Goal: Use online tool/utility: Utilize a website feature to perform a specific function

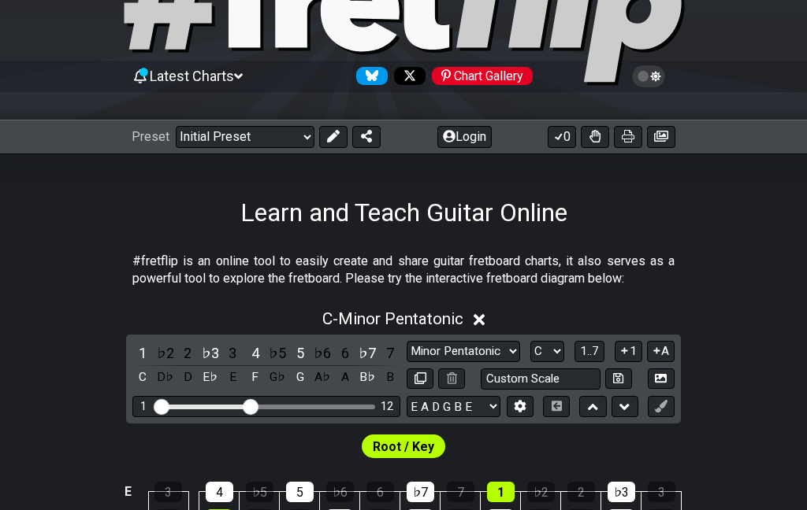
scroll to position [103, 0]
click at [176, 381] on div "D♭" at bounding box center [165, 377] width 20 height 21
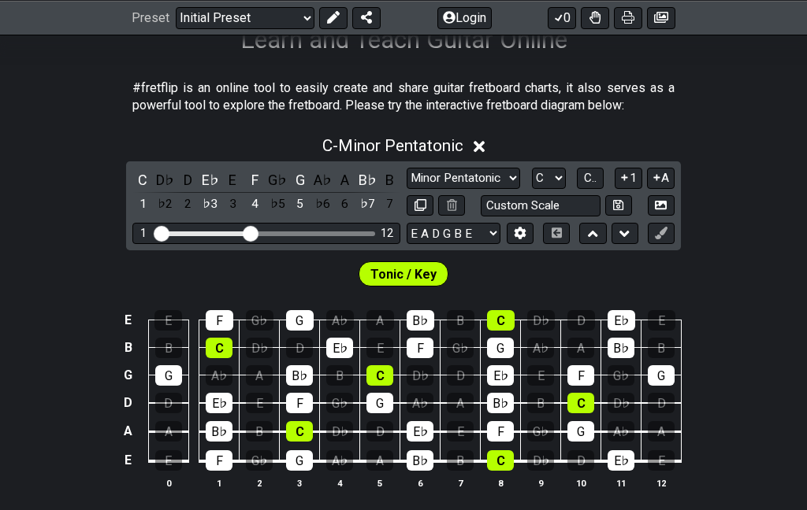
scroll to position [280, 0]
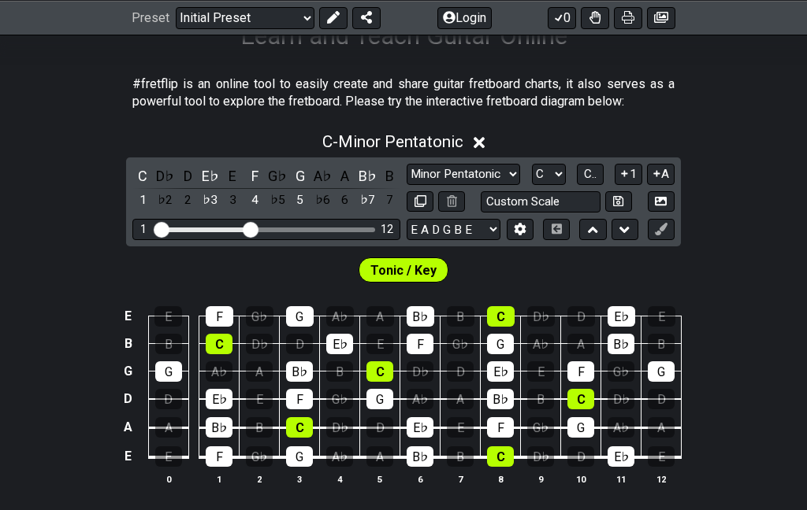
click at [406, 185] on select "Minor Pentatonic Click to edit Minor Pentatonic Major Pentatonic Minor Blues Ma…" at bounding box center [462, 174] width 113 height 21
select select "Major Pentatonic"
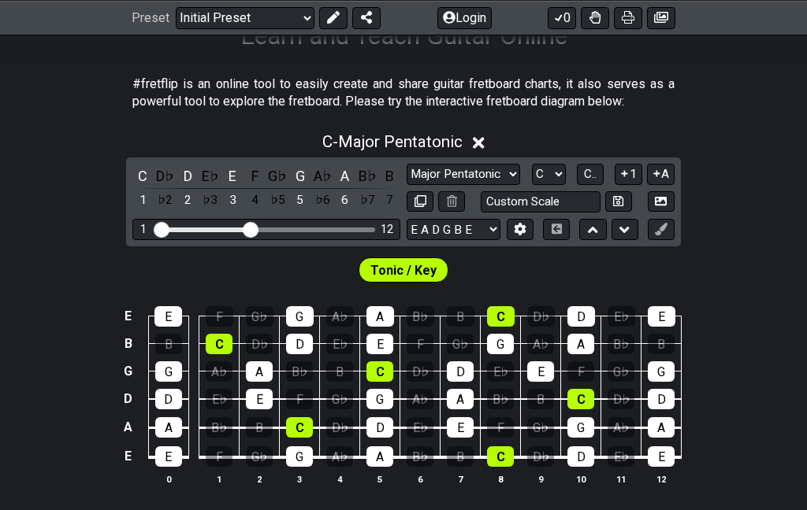
click at [532, 185] on select "A♭ A A♯ B♭ B C C♯ D♭ D D♯ E♭ E F F♯ G♭ G G♯" at bounding box center [549, 174] width 34 height 21
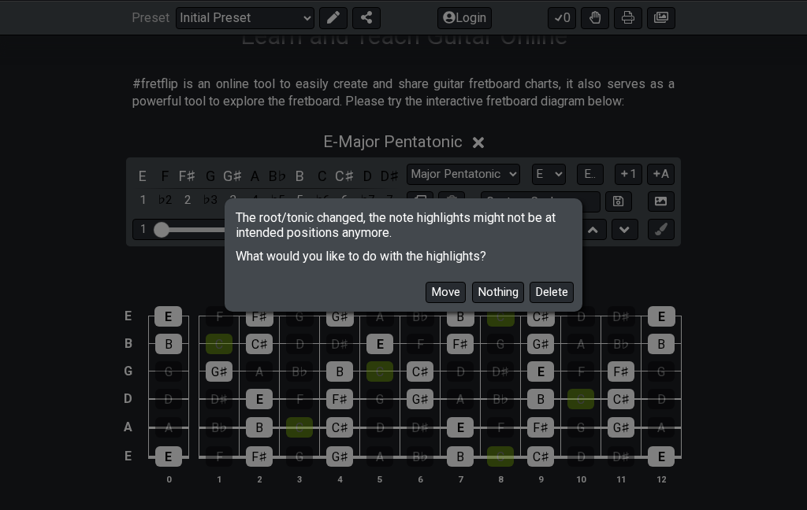
click at [425, 303] on button "Move" at bounding box center [445, 292] width 40 height 21
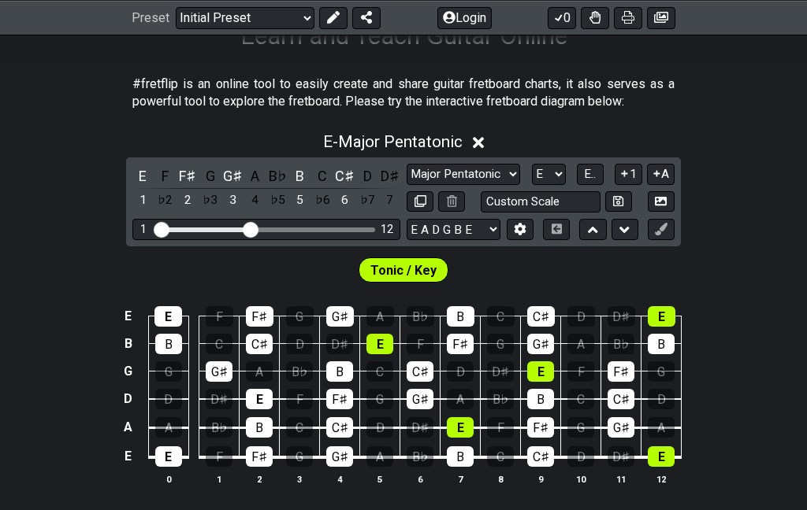
click at [532, 185] on select "A♭ A A♯ B♭ B C C♯ D♭ D D♯ E♭ E F F♯ G♭ G G♯" at bounding box center [549, 174] width 34 height 21
select select "F"
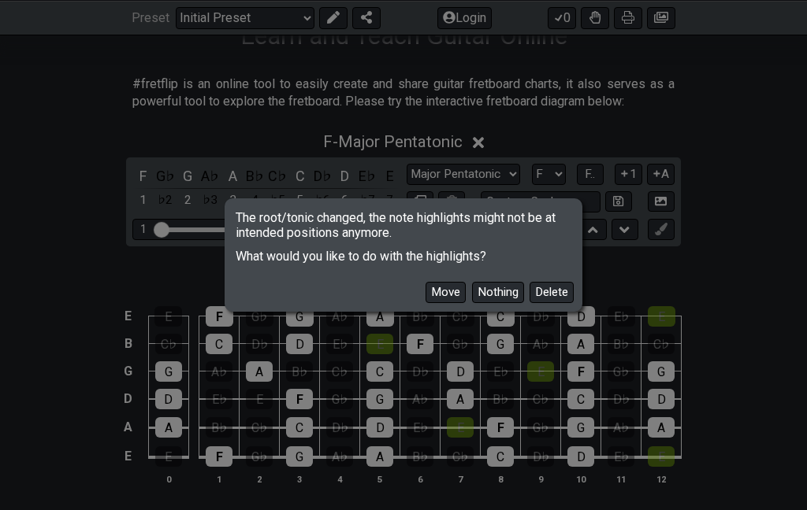
click at [425, 303] on button "Move" at bounding box center [445, 292] width 40 height 21
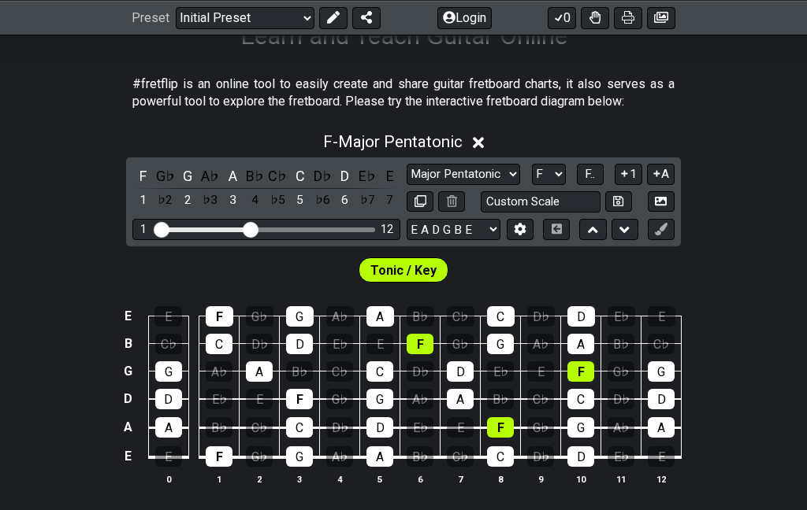
click at [406, 185] on select "Minor Pentatonic Click to edit Minor Pentatonic Major Pentatonic Minor Blues Ma…" at bounding box center [462, 174] width 113 height 21
select select "Major / [PERSON_NAME]"
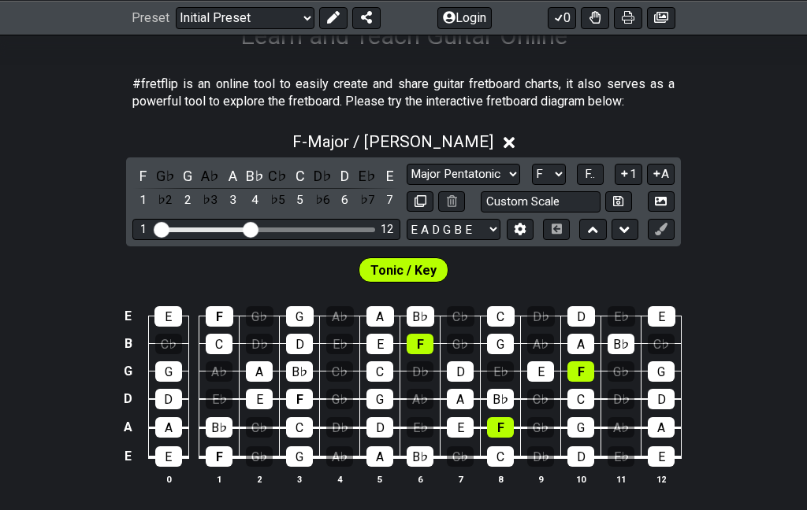
click at [532, 185] on select "A♭ A A♯ B♭ B C C♯ D♭ D D♯ E♭ E F F♯ G♭ G G♯" at bounding box center [549, 174] width 34 height 21
select select "C"
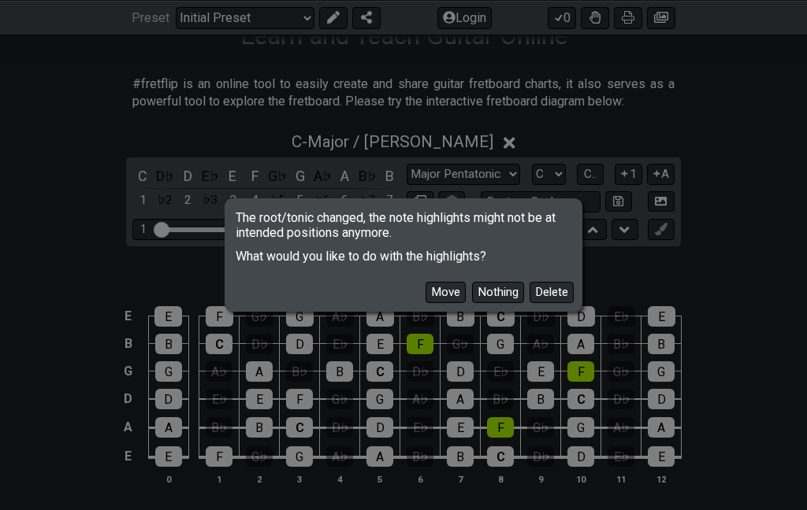
click at [425, 303] on button "Move" at bounding box center [445, 292] width 40 height 21
